Goal: Information Seeking & Learning: Compare options

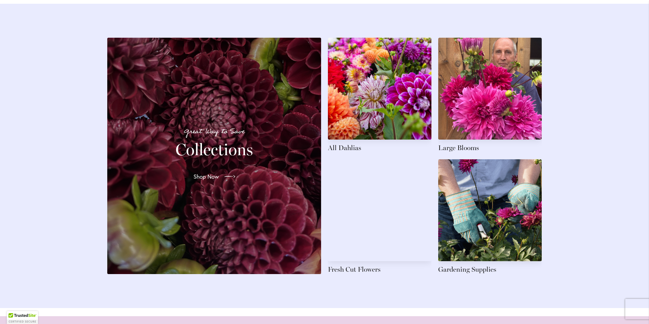
scroll to position [970, 0]
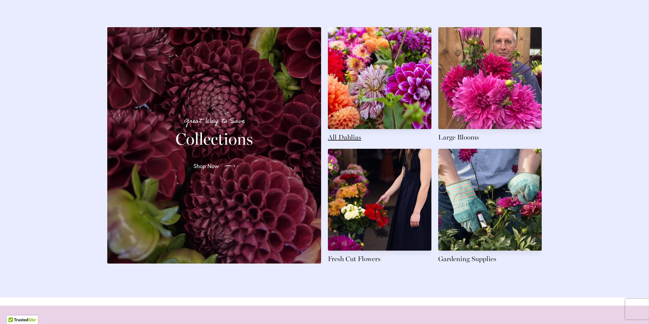
click at [351, 51] on link at bounding box center [380, 84] width 104 height 115
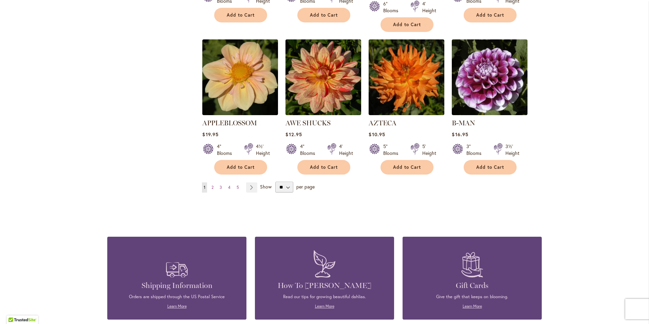
scroll to position [576, 0]
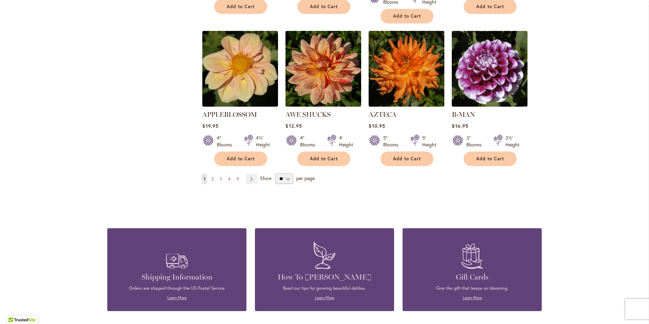
click at [210, 174] on link "Page 2" at bounding box center [212, 179] width 5 height 10
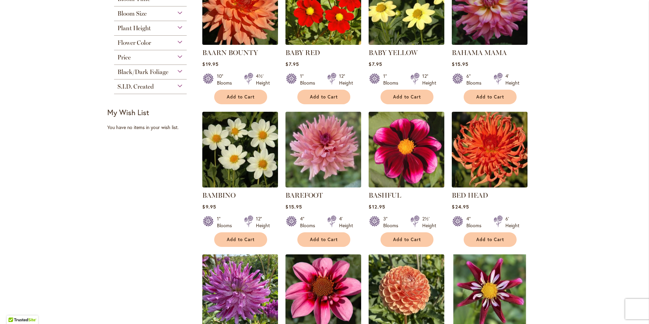
scroll to position [200, 0]
click at [333, 161] on img at bounding box center [323, 149] width 79 height 79
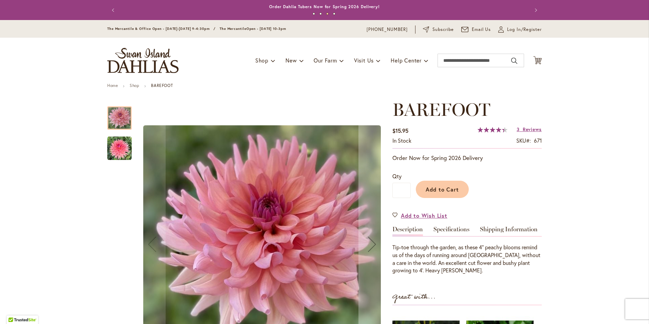
click at [112, 153] on img "BAREFOOT" at bounding box center [119, 148] width 24 height 24
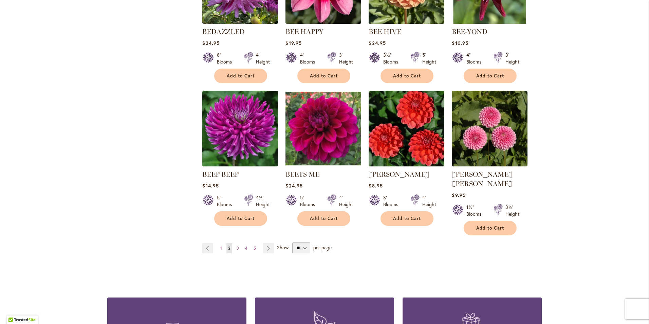
scroll to position [509, 0]
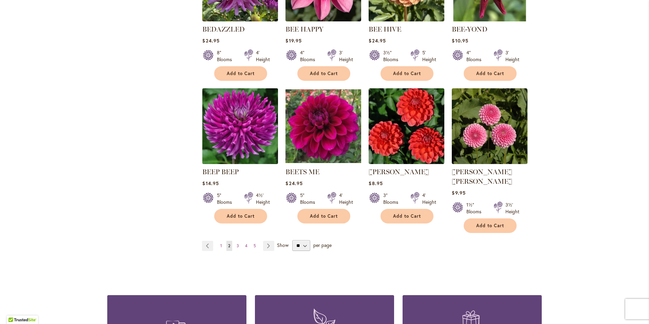
click at [252, 129] on img at bounding box center [240, 126] width 79 height 79
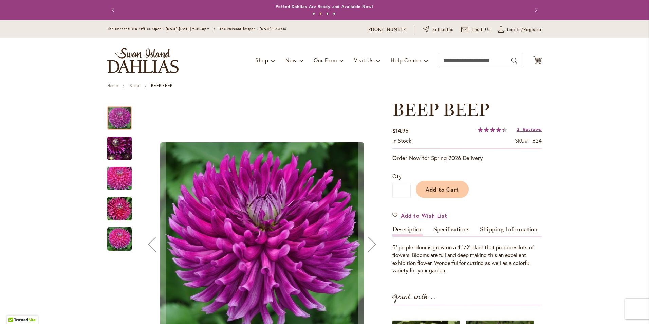
click at [118, 150] on img "BEEP BEEP" at bounding box center [119, 148] width 49 height 37
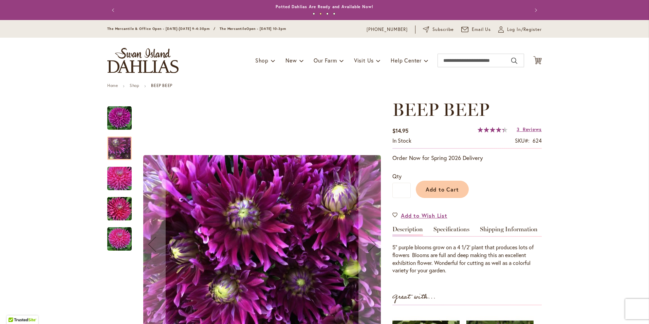
click at [114, 186] on img "BEEP BEEP" at bounding box center [119, 178] width 49 height 33
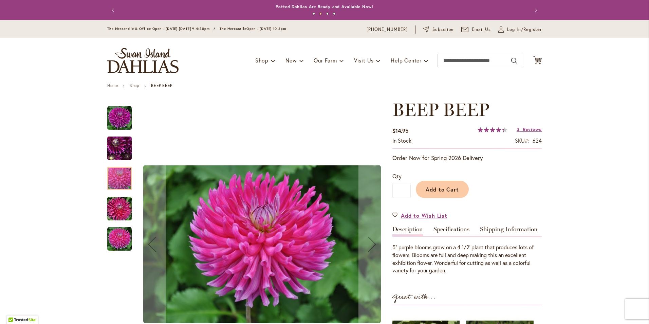
click at [114, 206] on img "BEEP BEEP" at bounding box center [119, 209] width 49 height 33
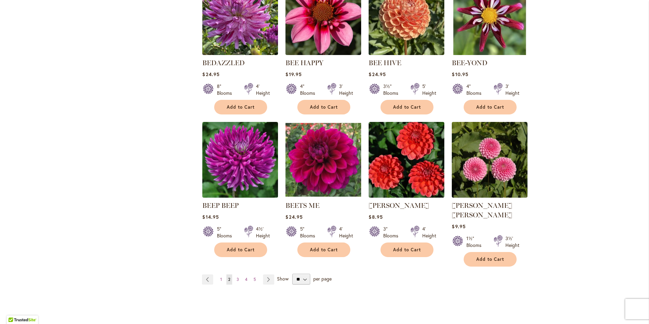
scroll to position [476, 0]
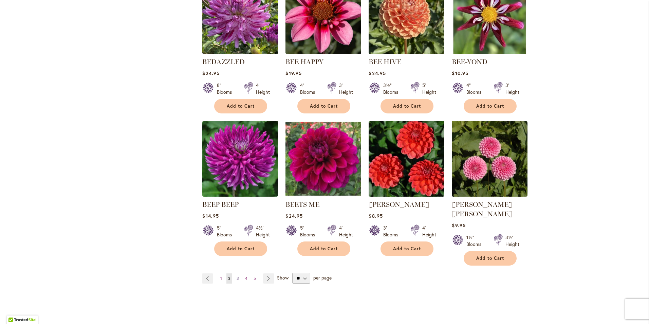
click at [237, 276] on span "3" at bounding box center [238, 278] width 2 height 5
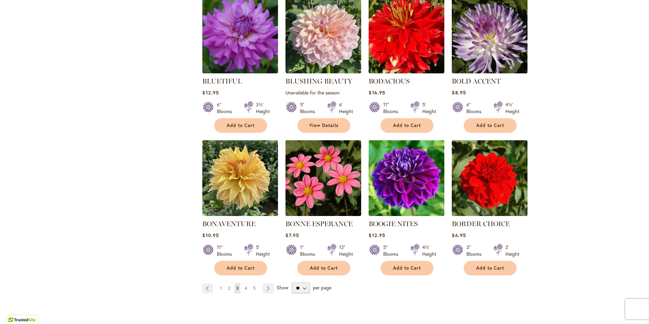
scroll to position [461, 0]
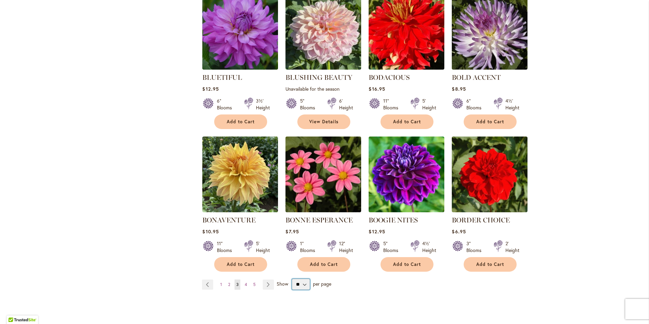
click at [295, 289] on select "** ** ** **" at bounding box center [301, 284] width 18 height 11
select select "**"
click at [292, 279] on select "** ** ** **" at bounding box center [301, 284] width 18 height 11
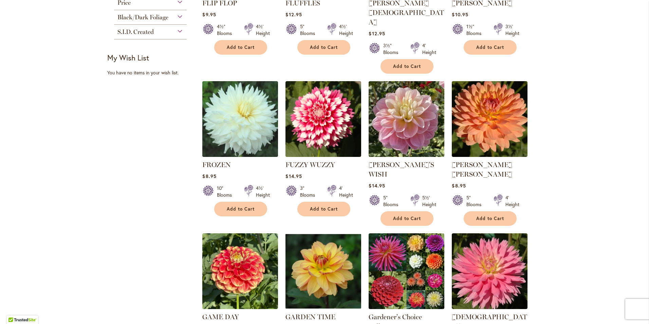
scroll to position [383, 0]
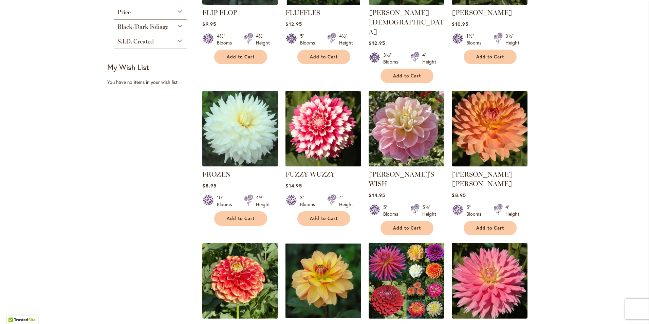
click at [332, 109] on img at bounding box center [323, 128] width 79 height 79
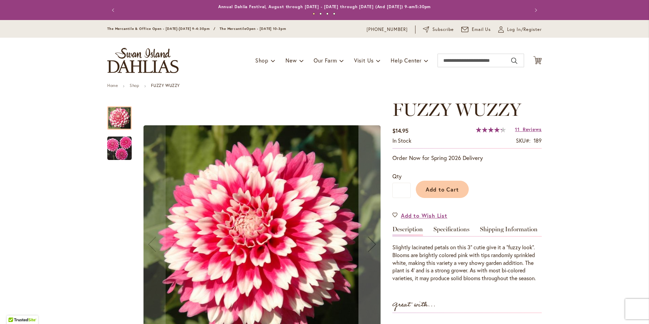
click at [117, 152] on img "FUZZY WUZZY" at bounding box center [119, 148] width 24 height 24
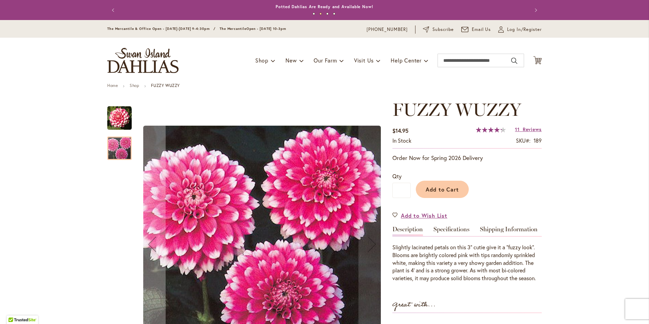
click at [126, 126] on img "FUZZY WUZZY" at bounding box center [119, 118] width 24 height 24
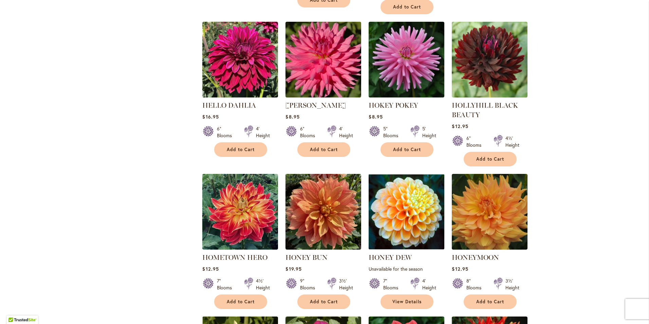
scroll to position [1872, 0]
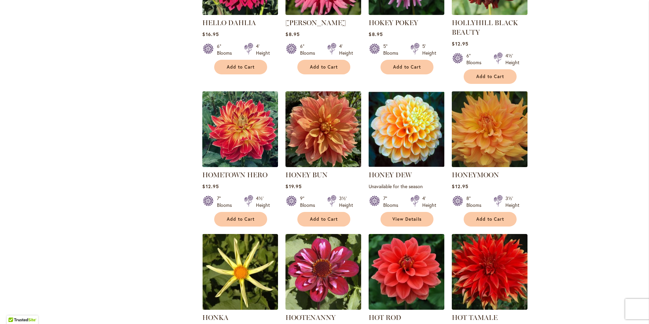
click at [472, 90] on img at bounding box center [489, 129] width 79 height 79
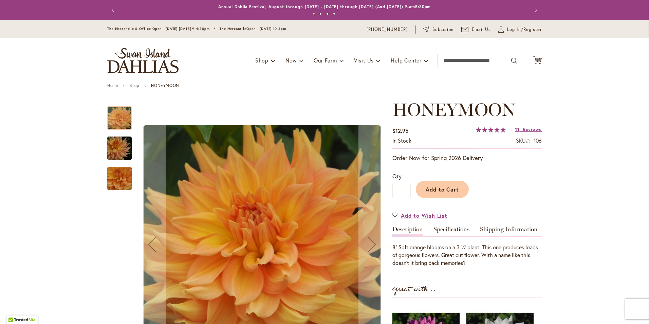
click at [110, 153] on img "Honeymoon" at bounding box center [119, 148] width 49 height 33
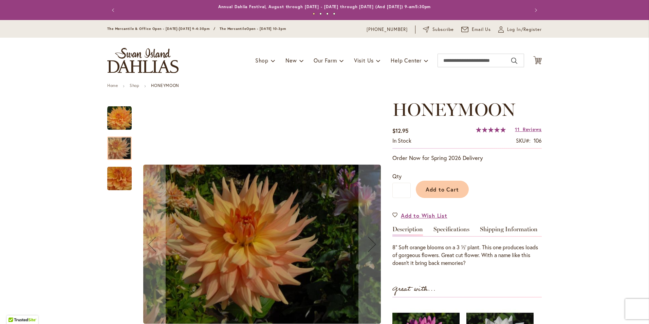
click at [118, 181] on img "Honeymoon" at bounding box center [119, 178] width 49 height 45
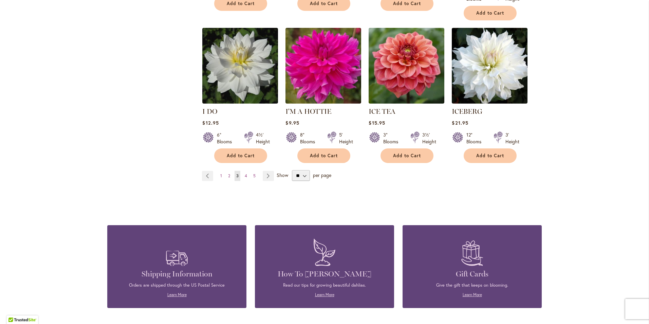
scroll to position [2345, 0]
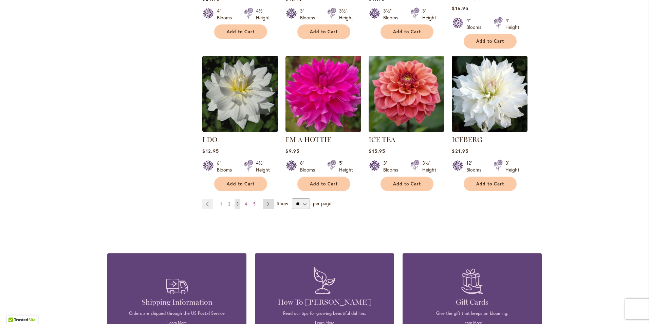
click at [269, 199] on link "Page Next" at bounding box center [268, 204] width 11 height 10
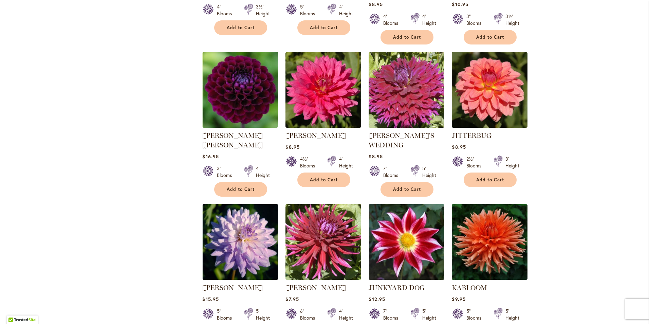
scroll to position [558, 0]
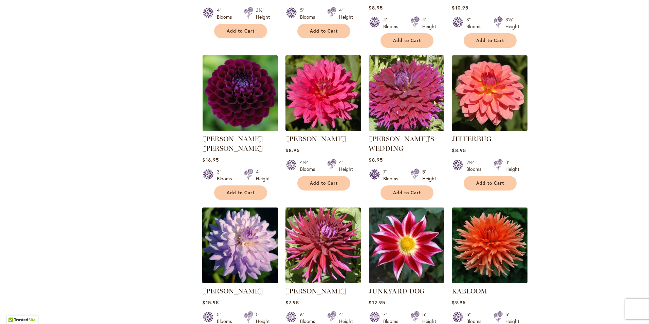
click at [225, 245] on img at bounding box center [240, 245] width 79 height 79
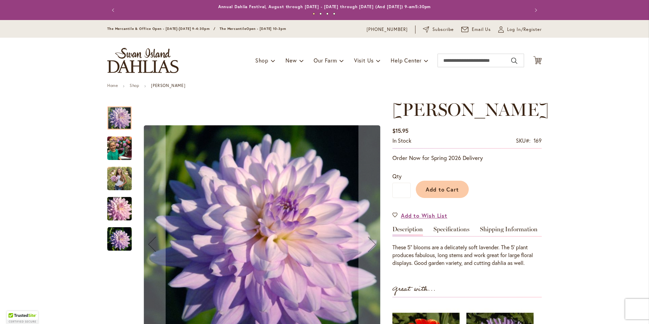
click at [118, 209] on img "JORDAN NICOLE" at bounding box center [119, 209] width 49 height 33
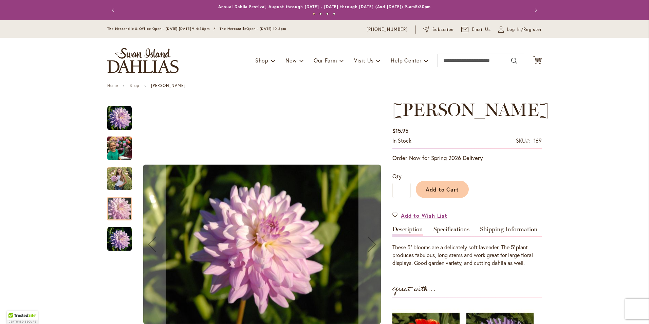
click at [119, 238] on img "JORDAN NICOLE" at bounding box center [119, 239] width 24 height 24
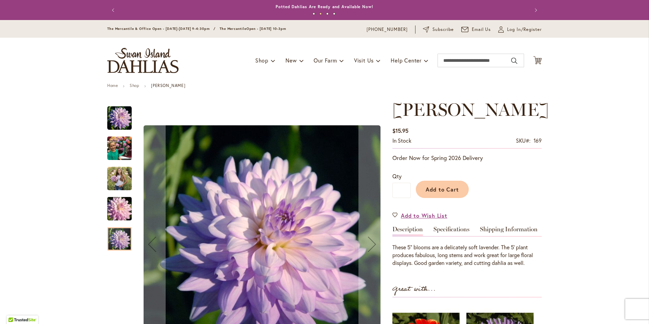
click at [113, 175] on img "JORDAN NICOLE" at bounding box center [119, 178] width 24 height 31
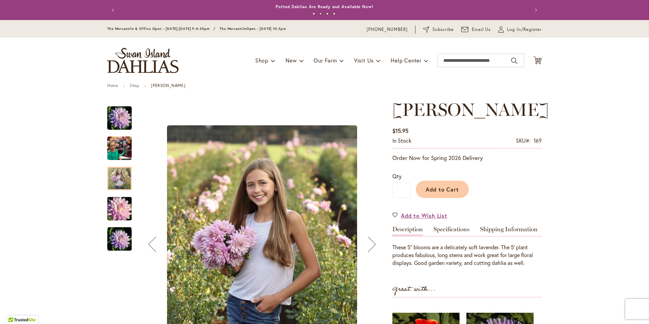
click at [113, 153] on img "JORDAN NICOLE" at bounding box center [119, 148] width 24 height 33
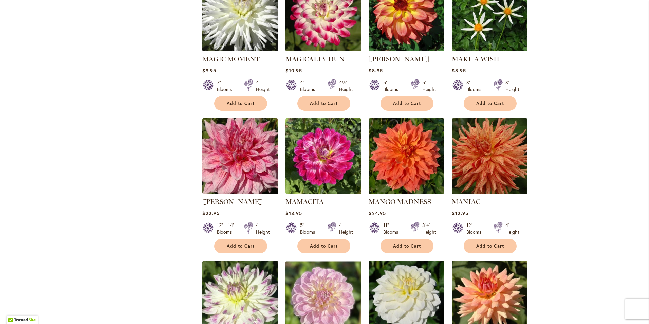
scroll to position [2115, 0]
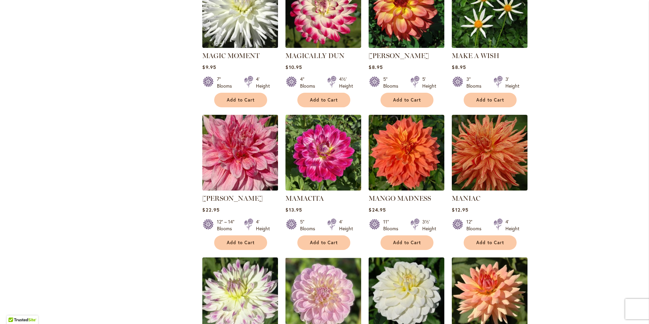
click at [252, 113] on img at bounding box center [240, 152] width 79 height 79
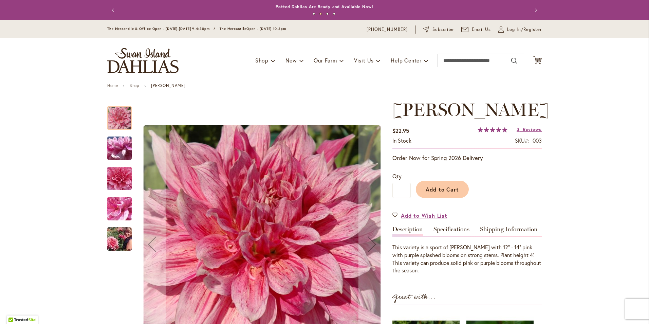
click at [115, 139] on img "MAKI" at bounding box center [119, 148] width 49 height 37
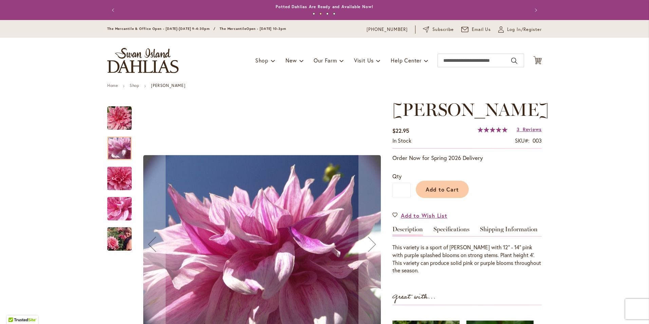
click at [113, 179] on img "MAKI" at bounding box center [119, 179] width 49 height 46
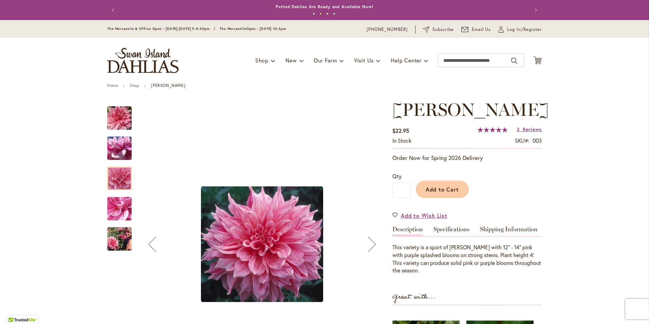
click at [117, 211] on img "MAKI" at bounding box center [119, 208] width 49 height 37
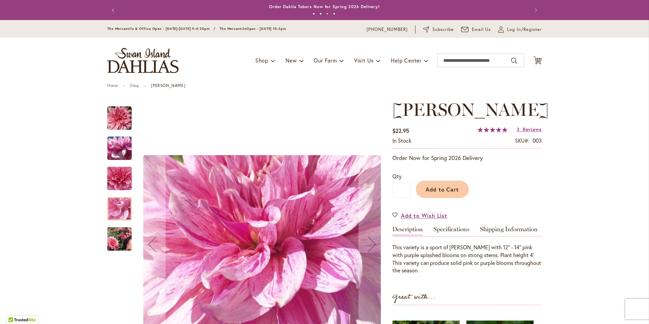
click at [117, 244] on img "MAKI" at bounding box center [119, 239] width 49 height 33
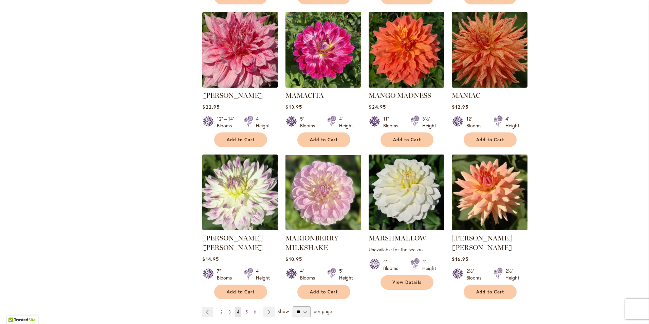
scroll to position [2274, 0]
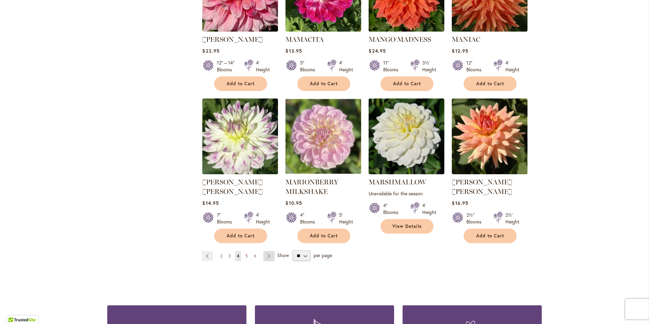
click at [264, 251] on link "Page Next" at bounding box center [268, 256] width 11 height 10
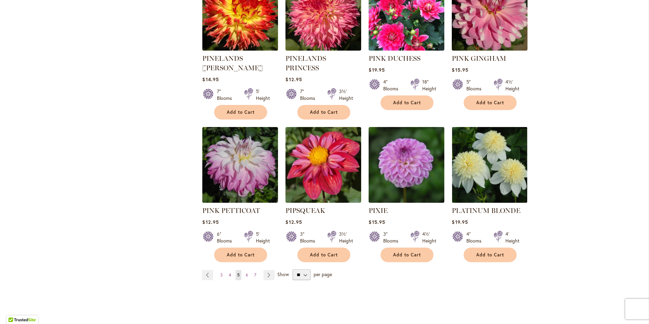
scroll to position [2249, 0]
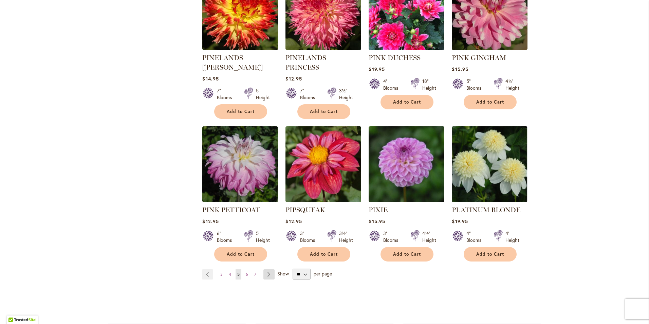
click at [265, 269] on link "Page Next" at bounding box center [268, 274] width 11 height 10
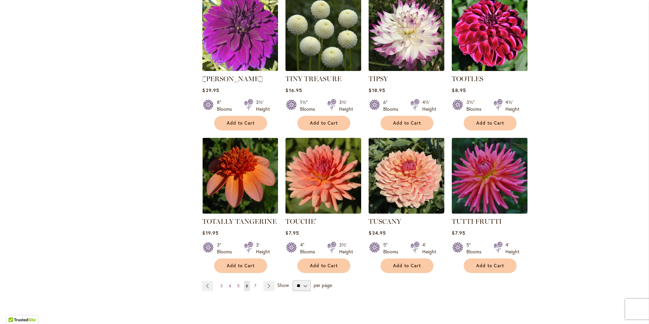
scroll to position [2214, 0]
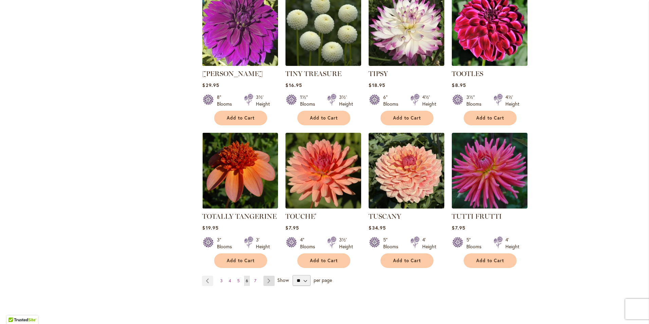
click at [264, 276] on link "Page Next" at bounding box center [268, 281] width 11 height 10
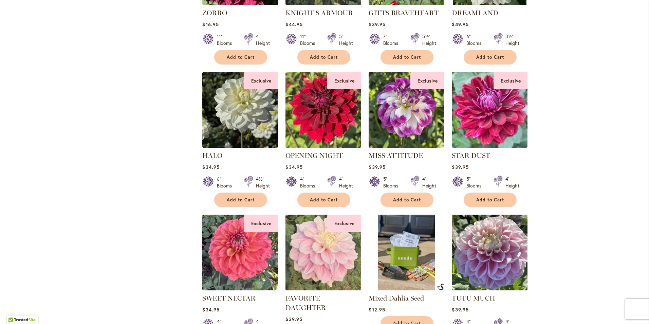
scroll to position [1067, 0]
